Goal: Information Seeking & Learning: Learn about a topic

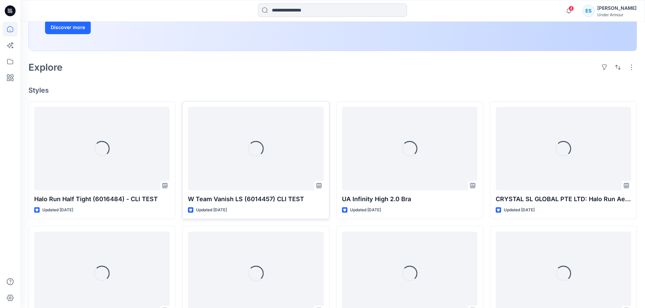
scroll to position [135, 0]
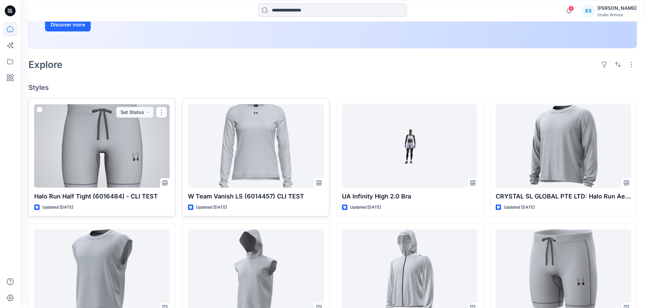
click at [117, 147] on div at bounding box center [101, 146] width 135 height 84
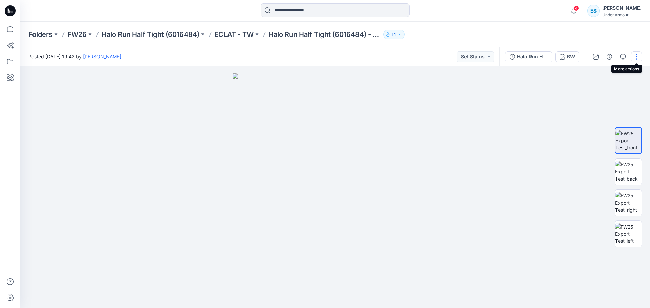
click at [636, 56] on button "button" at bounding box center [636, 56] width 11 height 11
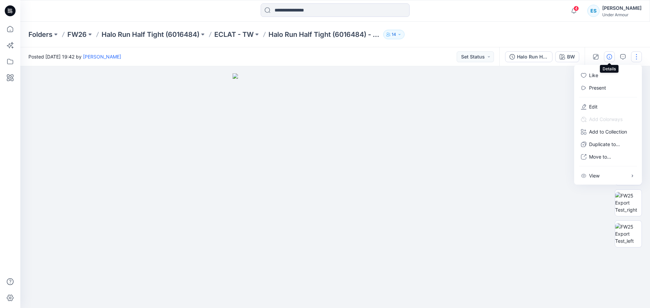
click at [614, 58] on button "button" at bounding box center [609, 56] width 11 height 11
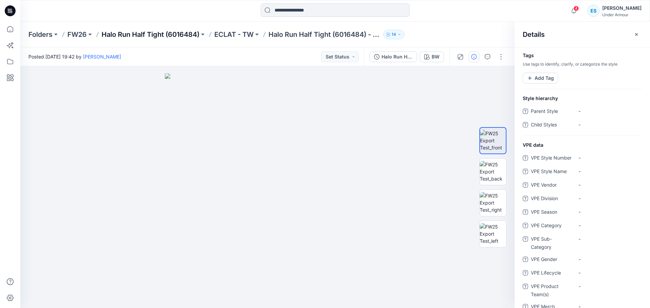
click at [182, 35] on p "Halo Run Half Tight (6016484)" at bounding box center [151, 34] width 98 height 9
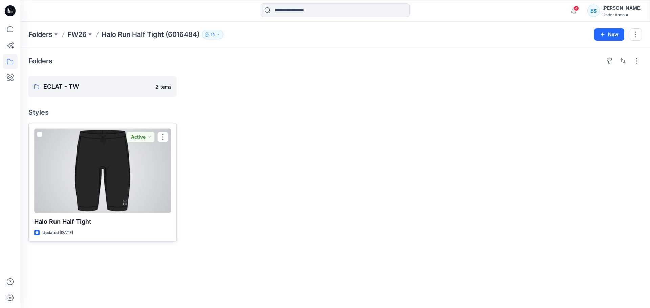
click at [120, 192] on div at bounding box center [102, 171] width 137 height 84
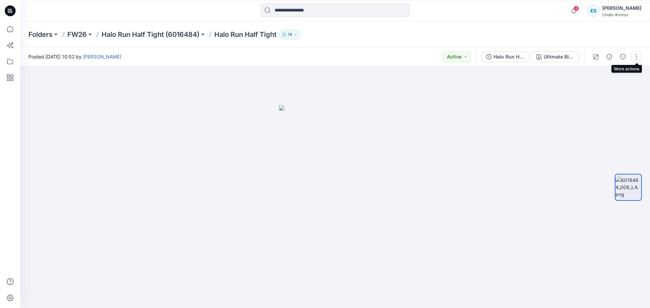
click at [636, 59] on button "button" at bounding box center [636, 56] width 11 height 11
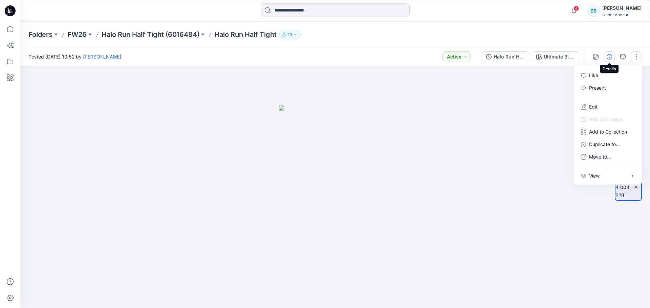
click at [610, 56] on icon "button" at bounding box center [608, 56] width 5 height 5
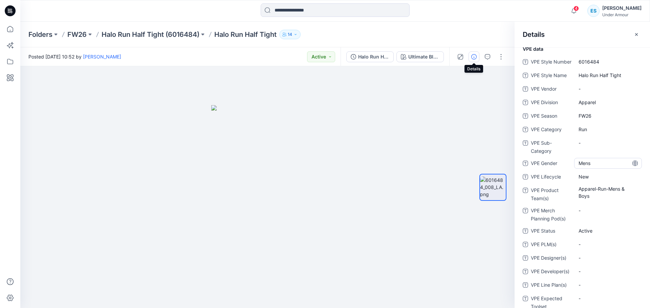
scroll to position [102, 0]
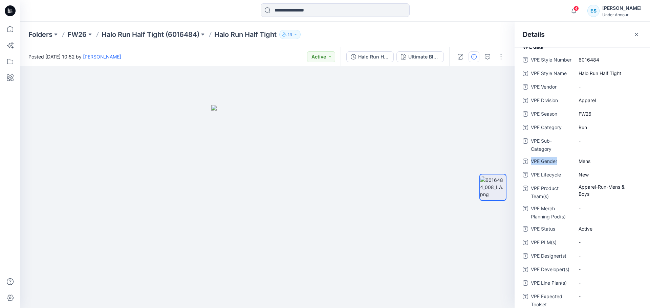
drag, startPoint x: 558, startPoint y: 168, endPoint x: 532, endPoint y: 167, distance: 26.1
click at [532, 167] on span "VPE Gender" at bounding box center [551, 161] width 41 height 9
copy span "VPE Gender"
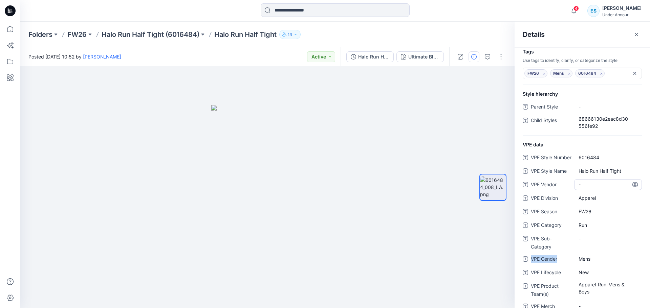
scroll to position [0, 0]
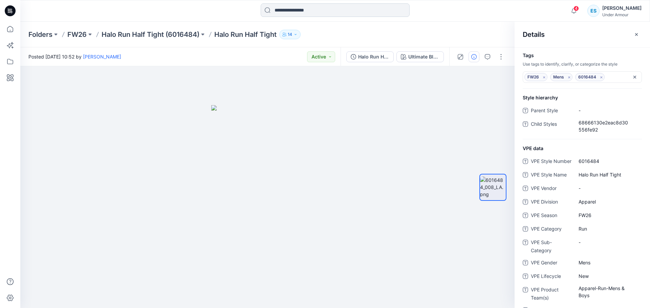
click at [298, 12] on input at bounding box center [335, 10] width 149 height 14
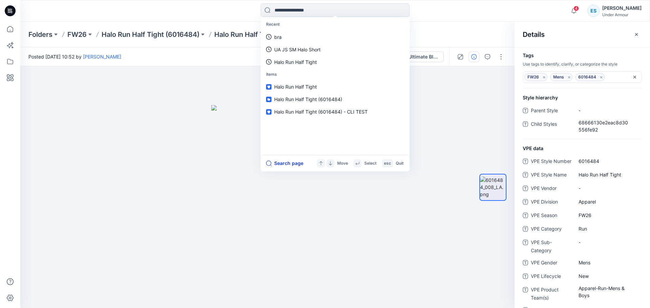
click at [296, 161] on button "Search page" at bounding box center [284, 163] width 37 height 8
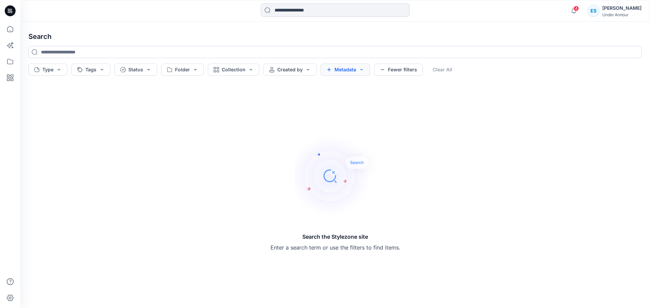
click at [353, 71] on button "Metadata" at bounding box center [344, 70] width 49 height 12
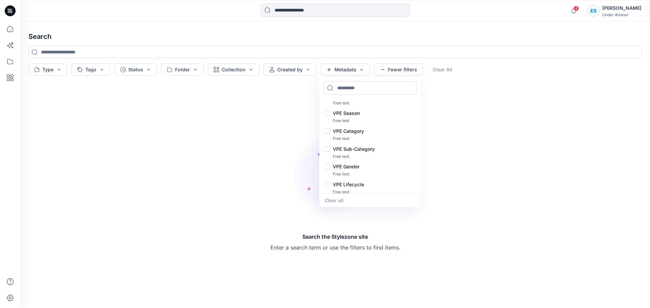
scroll to position [102, 0]
click at [363, 160] on div "VPE Gender Free text" at bounding box center [369, 168] width 99 height 18
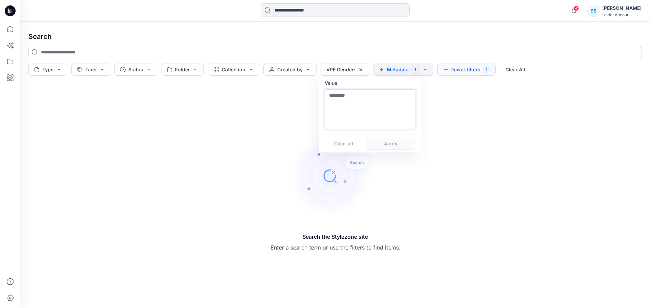
click at [357, 106] on textarea at bounding box center [370, 109] width 91 height 40
type textarea "*****"
click at [391, 139] on button "Apply" at bounding box center [390, 144] width 49 height 12
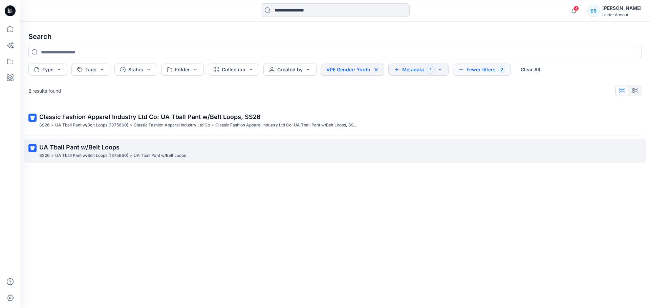
click at [142, 158] on p "UA Tball Pant w/Belt Loops" at bounding box center [160, 155] width 52 height 7
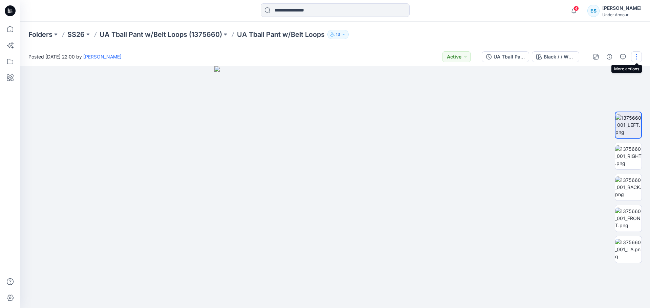
click at [637, 57] on button "button" at bounding box center [636, 56] width 11 height 11
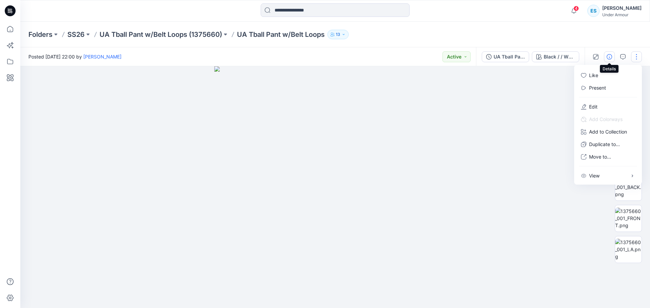
click at [612, 57] on button "button" at bounding box center [609, 56] width 11 height 11
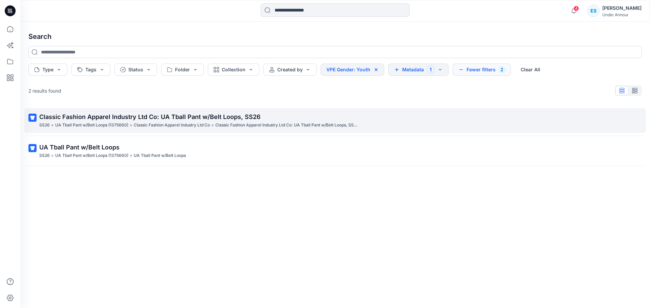
click at [106, 120] on span "Classic Fashion Apparel Industry Ltd Co: UA Tball Pant w/Belt Loops, SS26" at bounding box center [149, 116] width 221 height 7
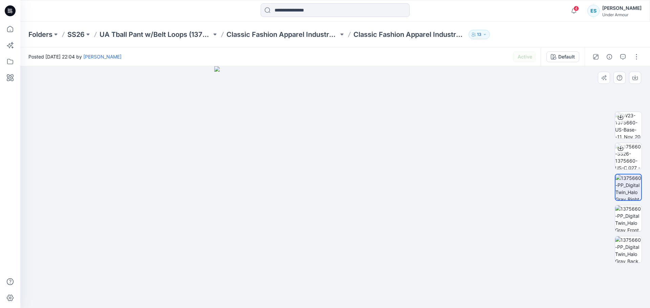
drag, startPoint x: 375, startPoint y: 175, endPoint x: 442, endPoint y: 170, distance: 67.2
click at [445, 172] on img at bounding box center [335, 187] width 242 height 242
drag, startPoint x: 362, startPoint y: 130, endPoint x: 295, endPoint y: 125, distance: 67.5
click at [295, 125] on img at bounding box center [335, 187] width 242 height 242
click at [626, 219] on img at bounding box center [628, 218] width 26 height 26
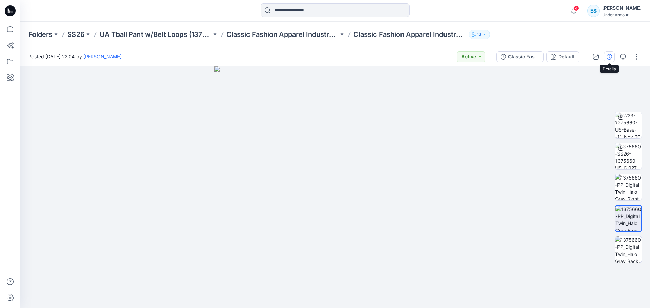
click at [607, 56] on icon "button" at bounding box center [608, 56] width 5 height 5
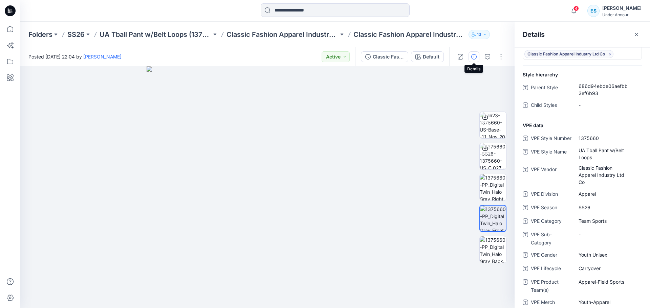
scroll to position [18, 0]
